Goal: Task Accomplishment & Management: Use online tool/utility

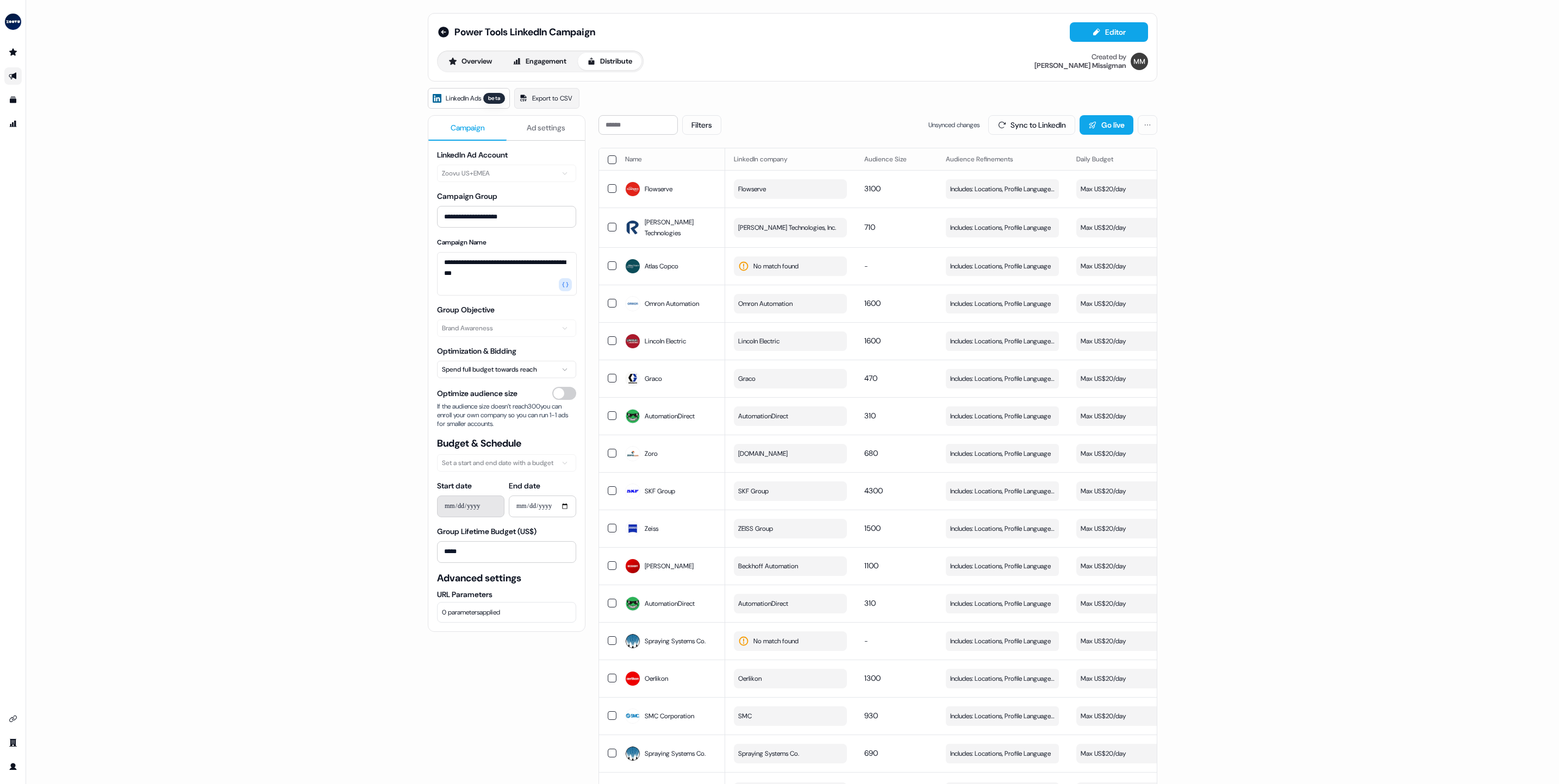
click at [608, 156] on button "button" at bounding box center [612, 160] width 9 height 9
click at [1047, 127] on button "Update Daily Budget" at bounding box center [1085, 125] width 99 height 20
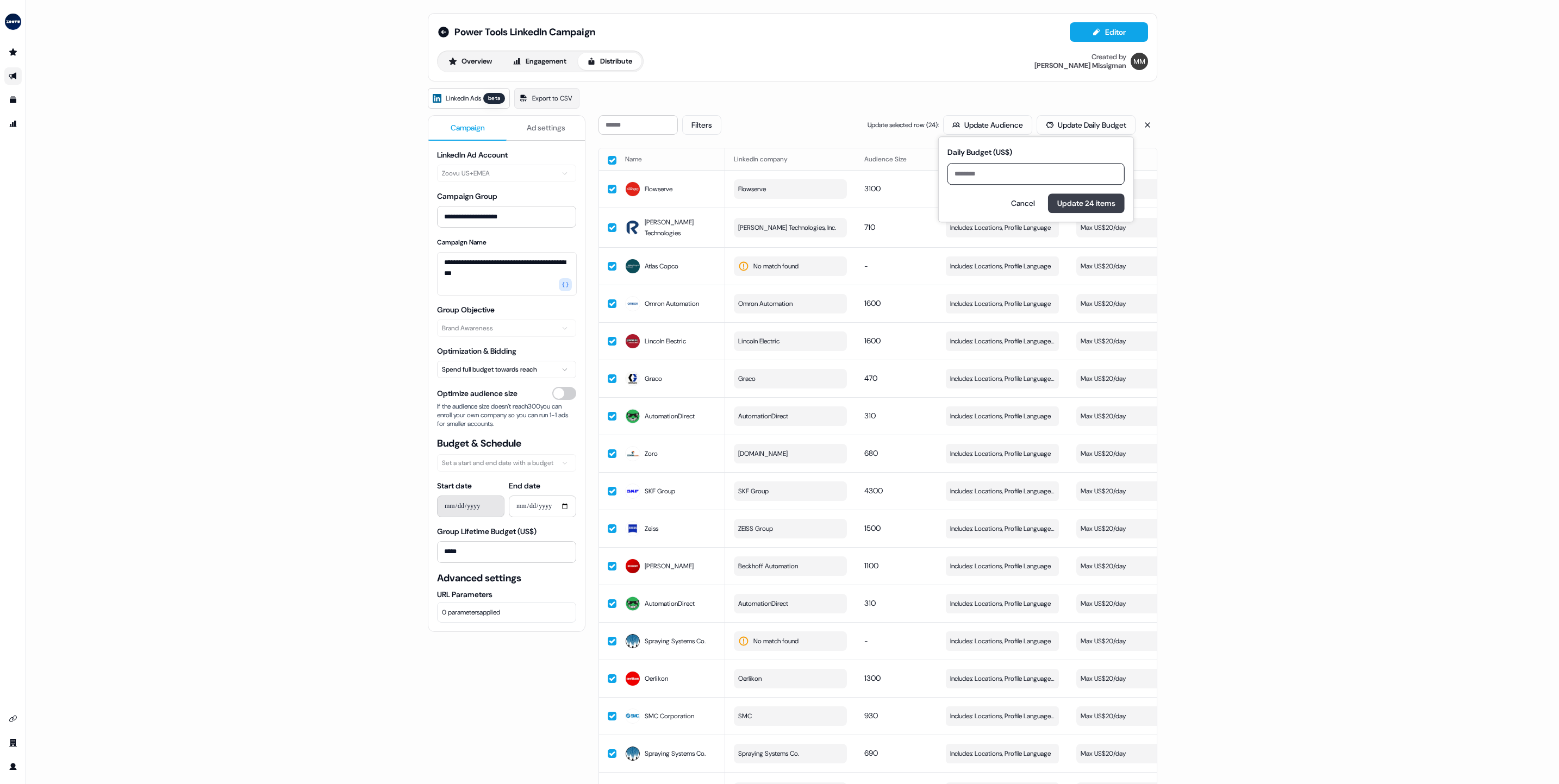
type input "**"
click at [1054, 203] on button "Update 24 items" at bounding box center [1086, 203] width 77 height 20
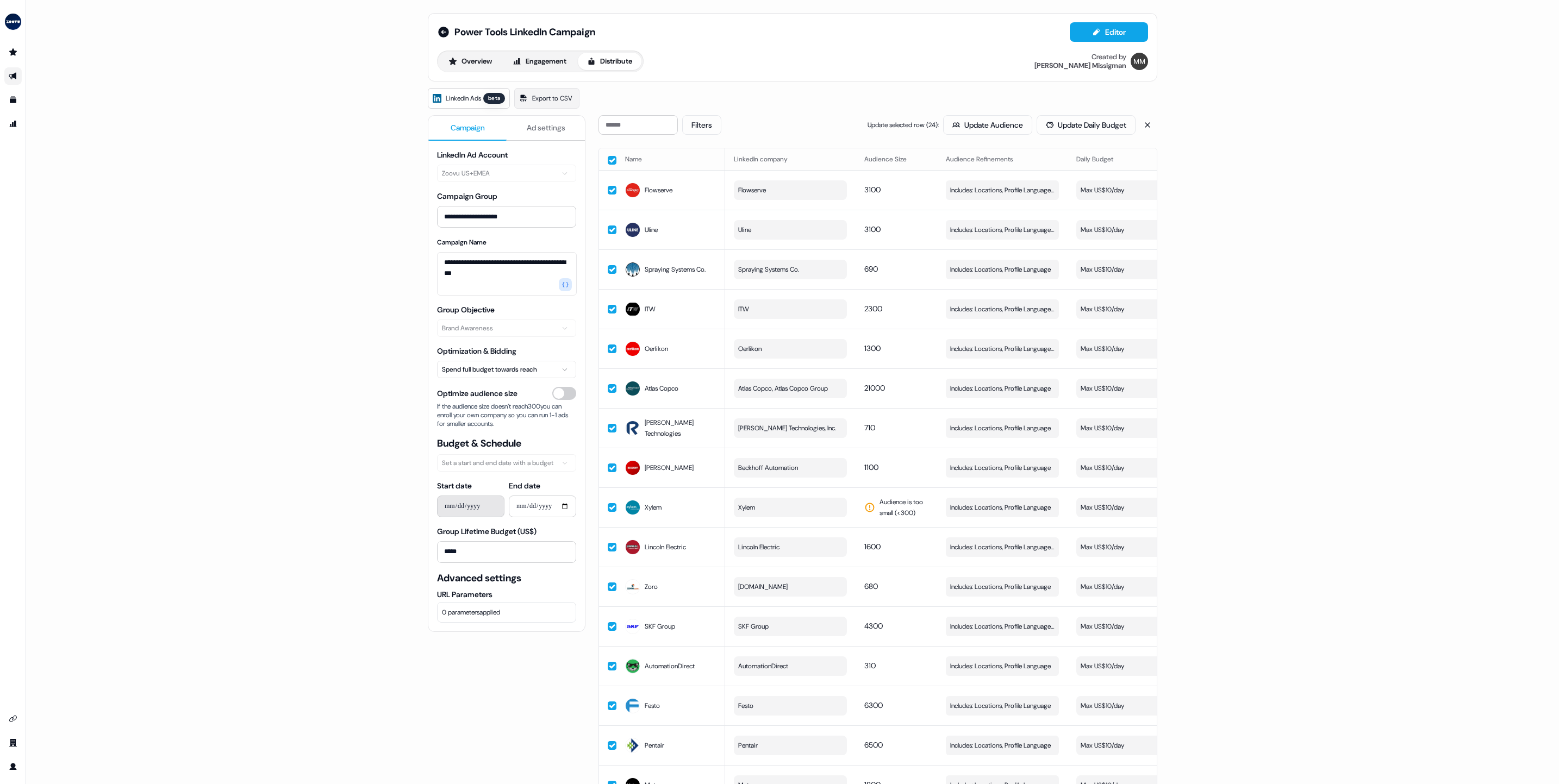
click at [608, 162] on button "button" at bounding box center [612, 160] width 9 height 9
click at [1012, 125] on button "Sync to LinkedIn" at bounding box center [1032, 125] width 87 height 20
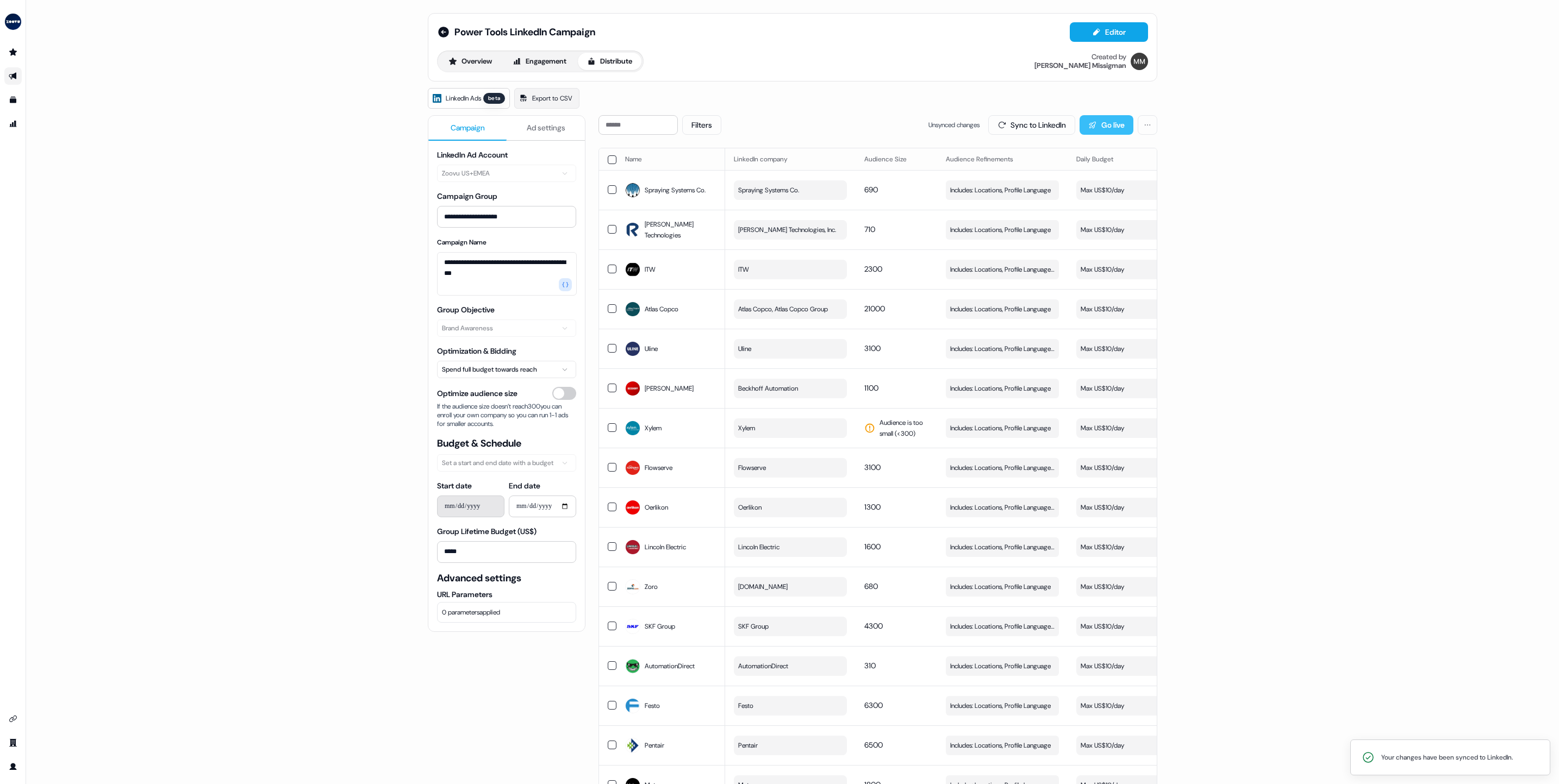
click at [1101, 123] on button "Go live" at bounding box center [1106, 125] width 54 height 20
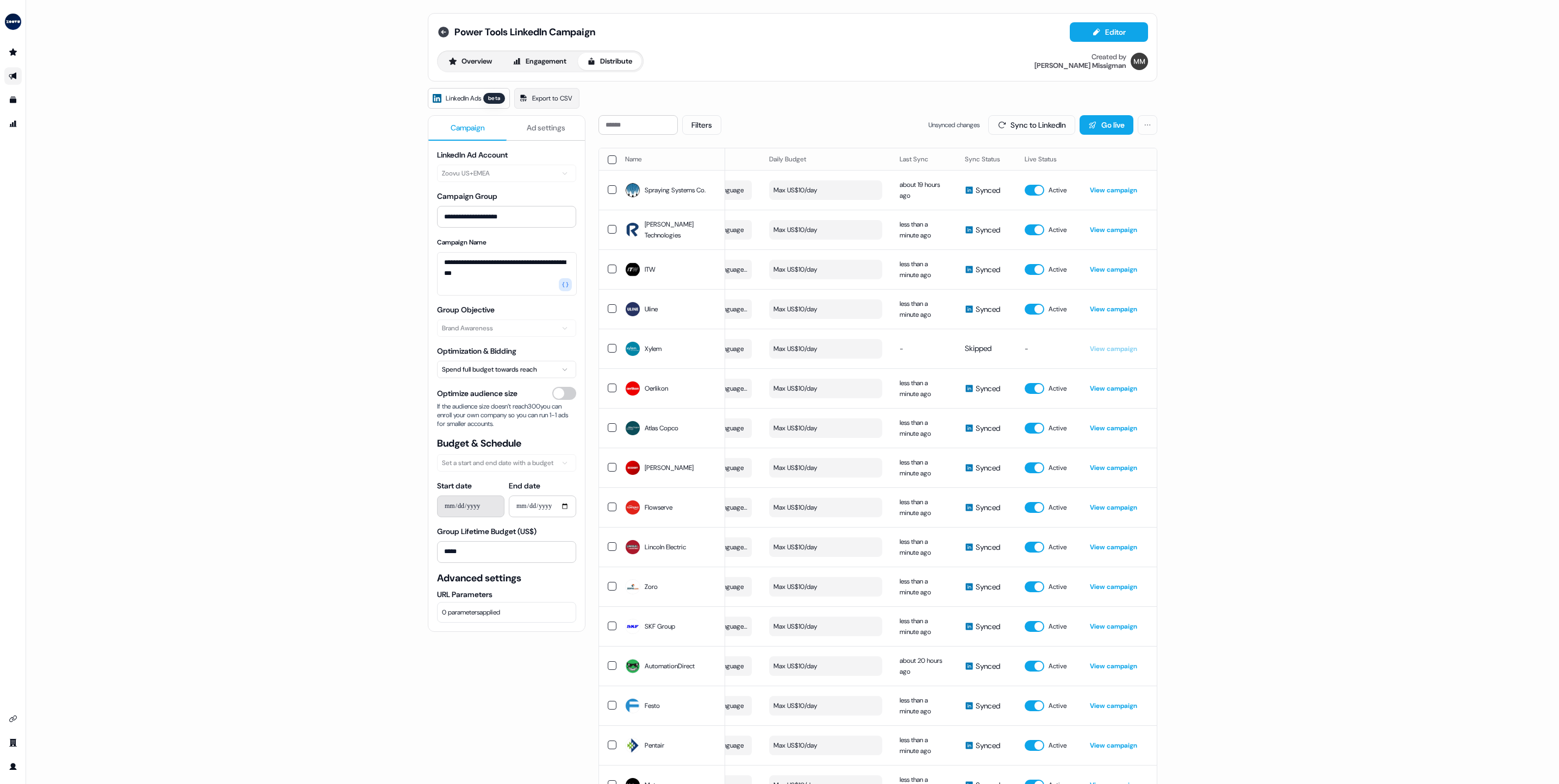
click at [442, 29] on icon at bounding box center [443, 32] width 11 height 11
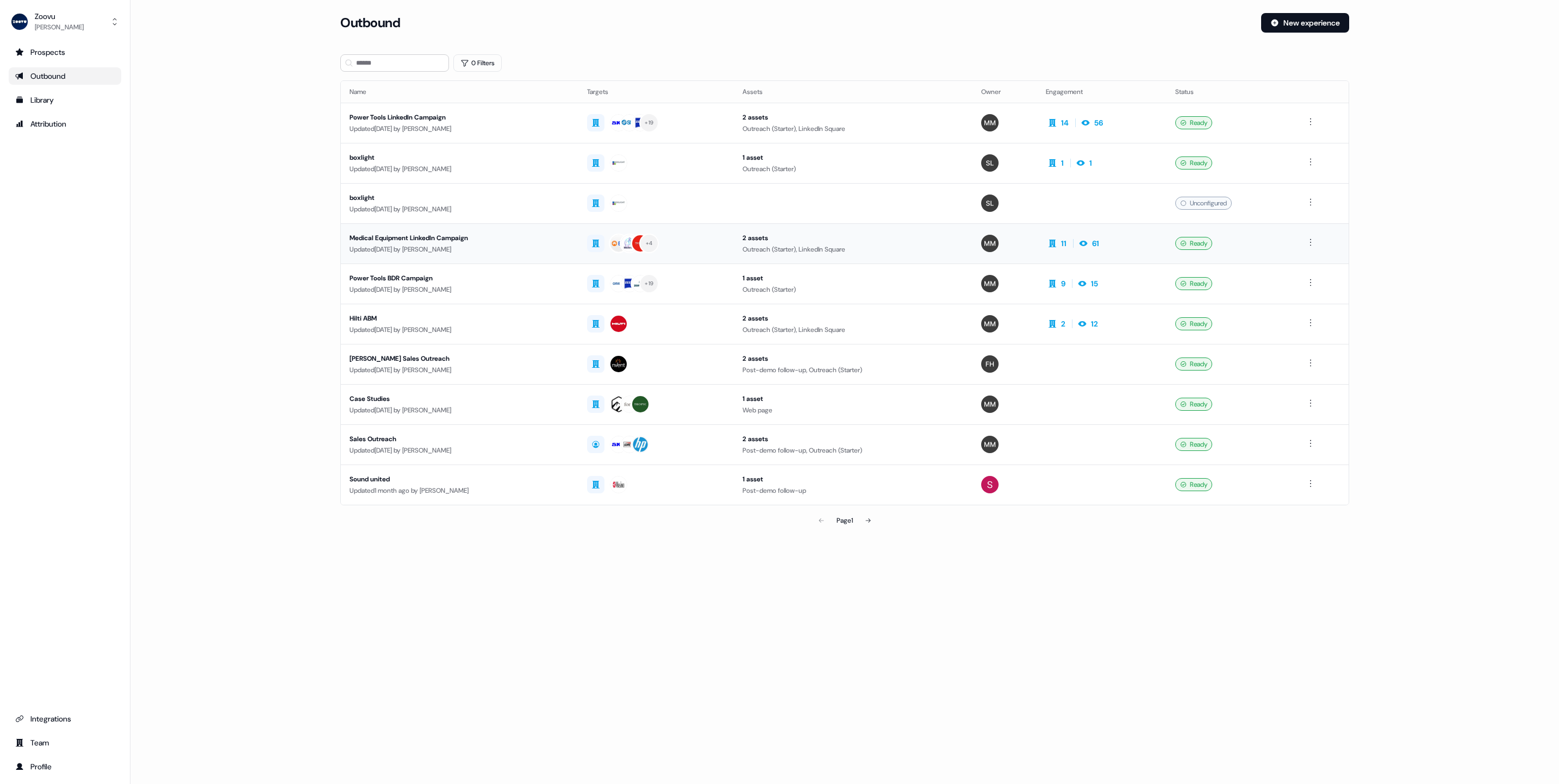
click at [416, 236] on div "Medical Equipment LinkedIn Campaign" at bounding box center [460, 237] width 220 height 11
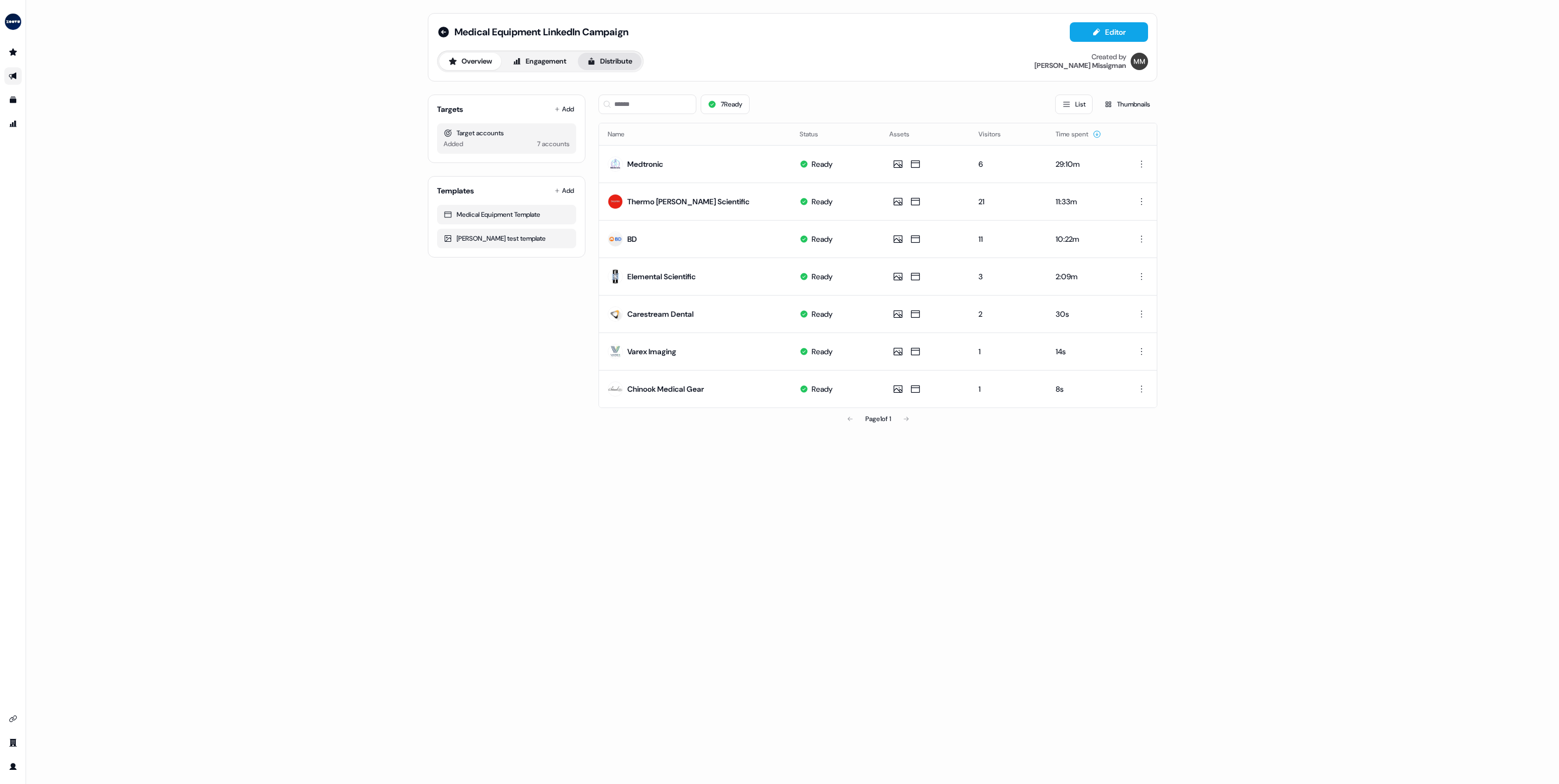
click at [618, 59] on button "Distribute" at bounding box center [610, 62] width 64 height 17
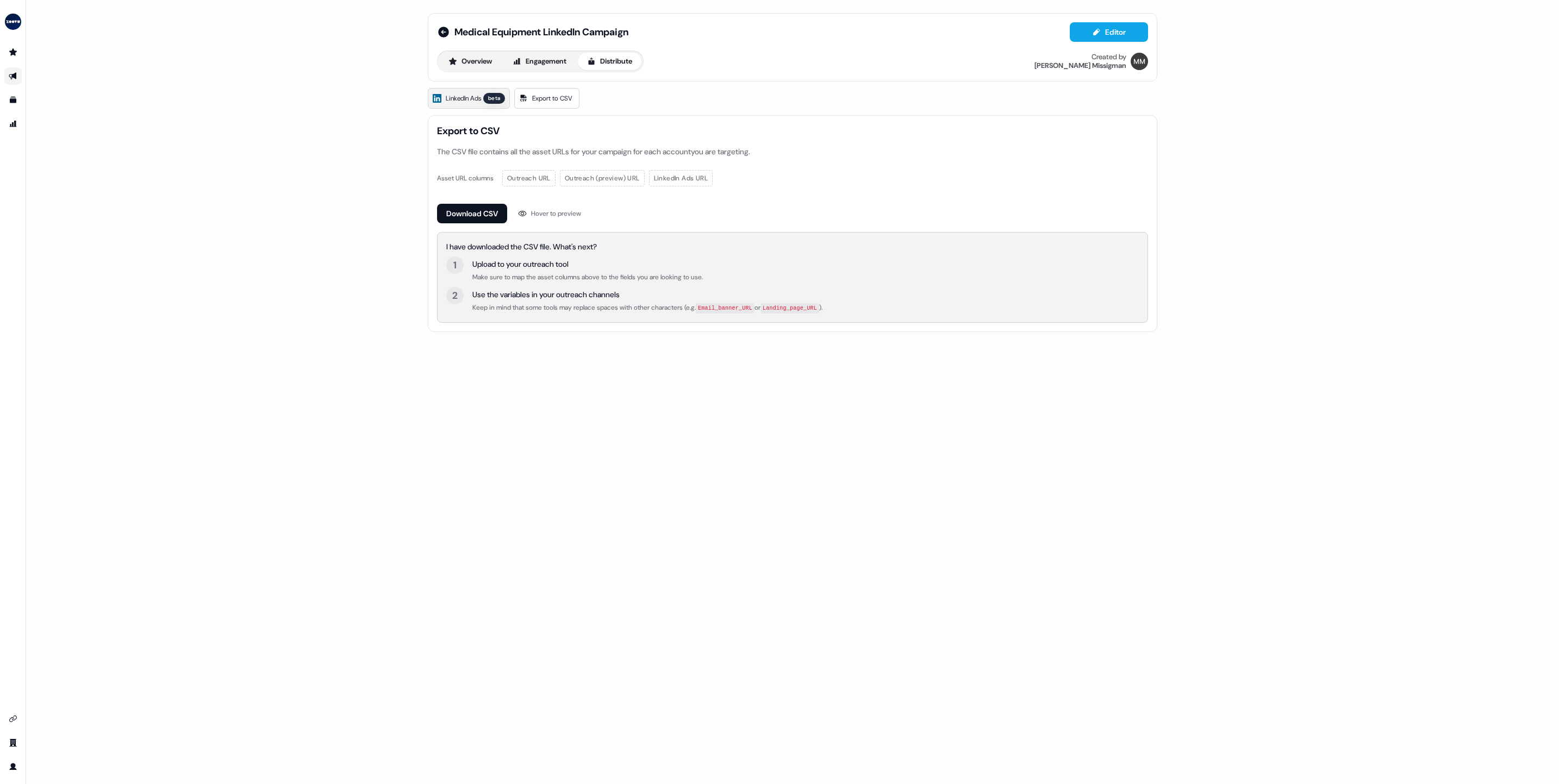
click at [469, 106] on link "LinkedIn Ads beta" at bounding box center [468, 98] width 82 height 21
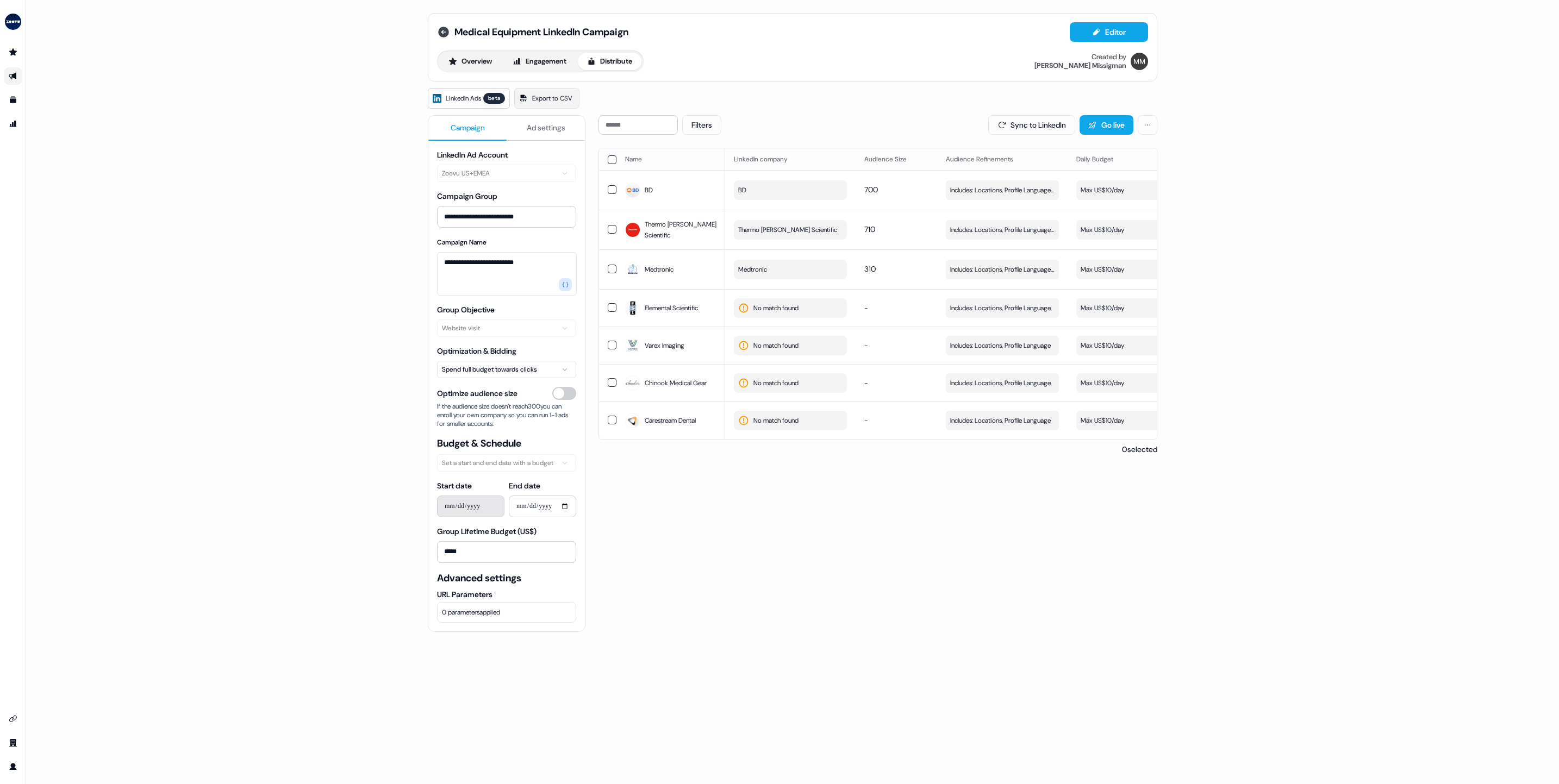
click at [447, 30] on icon at bounding box center [443, 32] width 13 height 13
